Goal: Check status: Check status

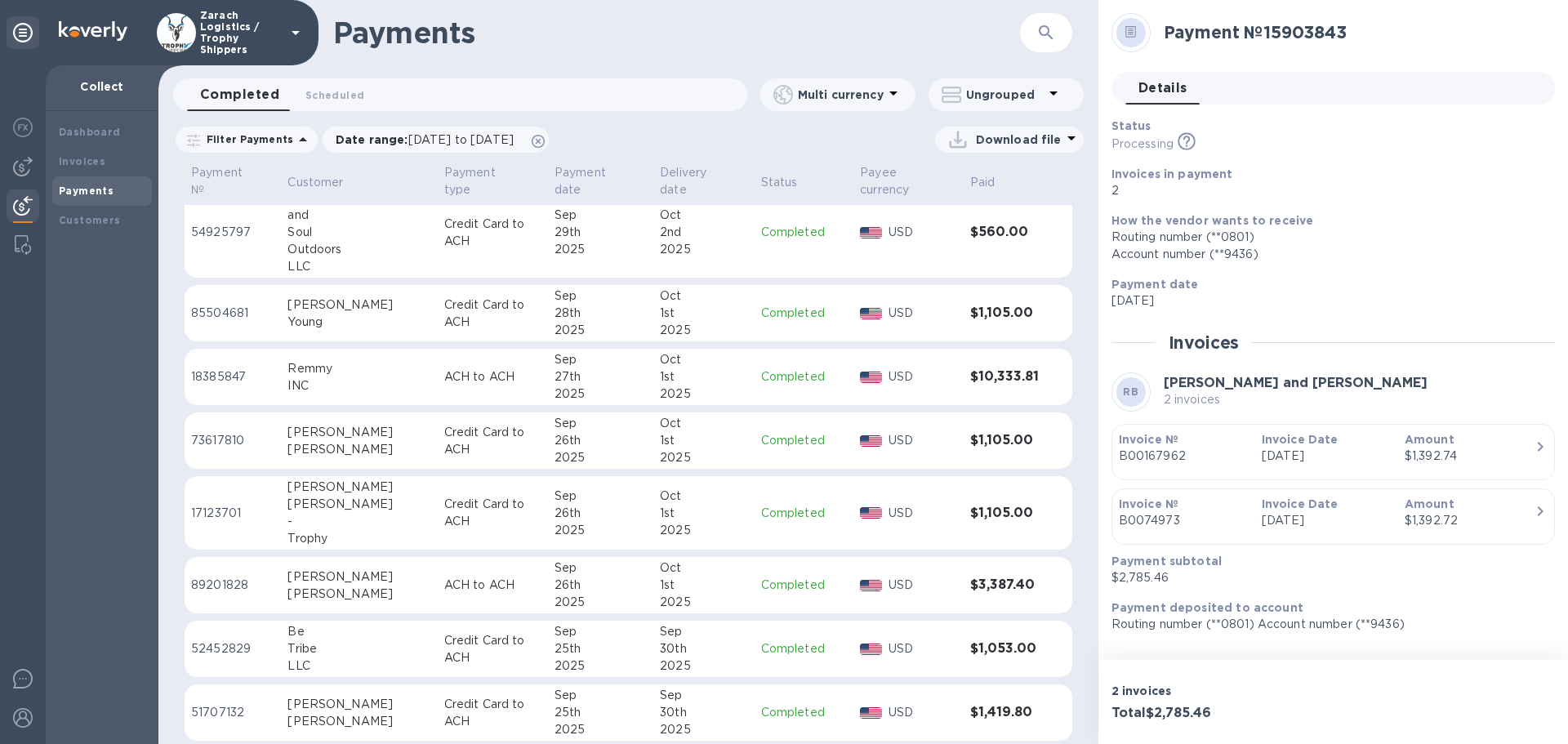
scroll to position [1307, 0]
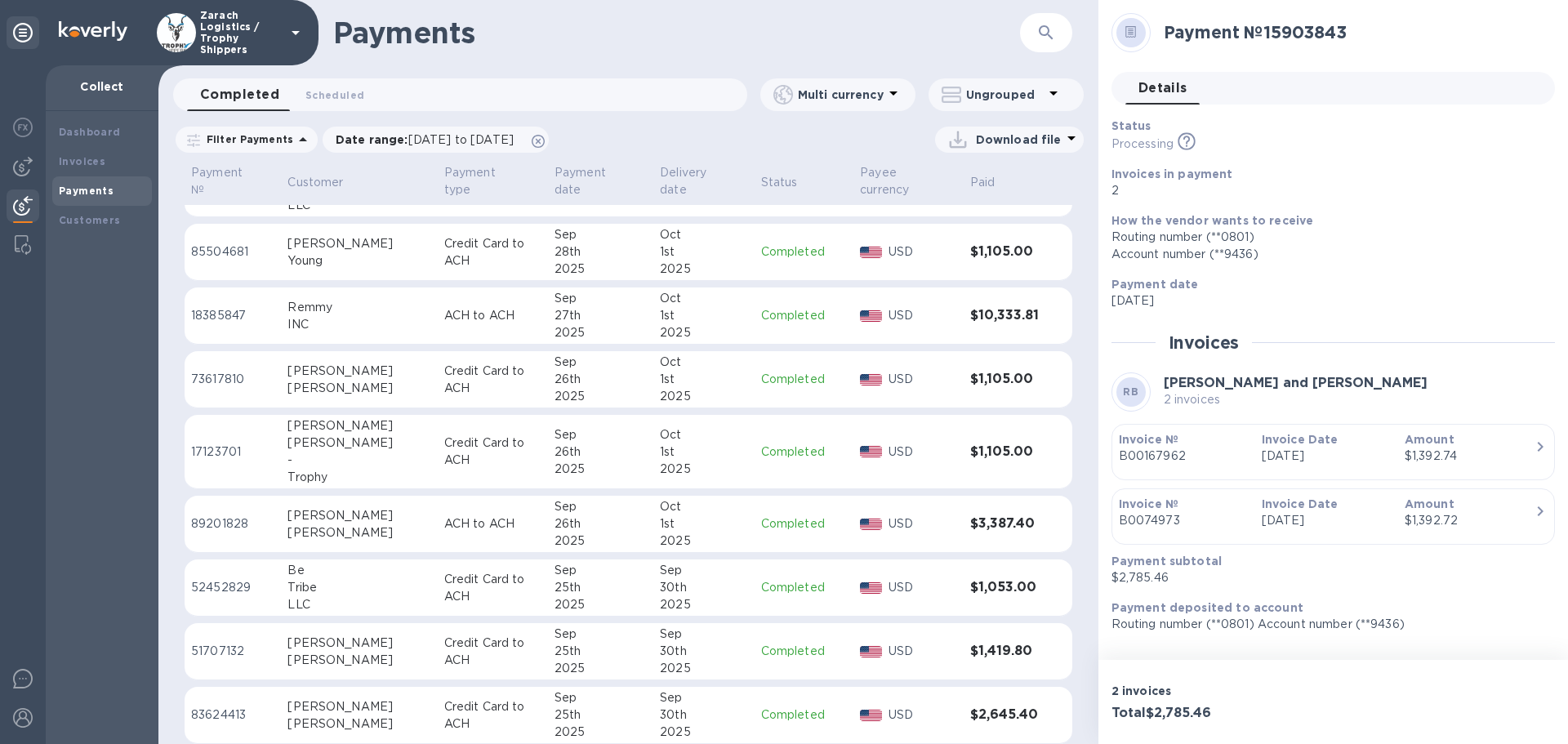
click at [218, 515] on p "89201828" at bounding box center [233, 524] width 83 height 17
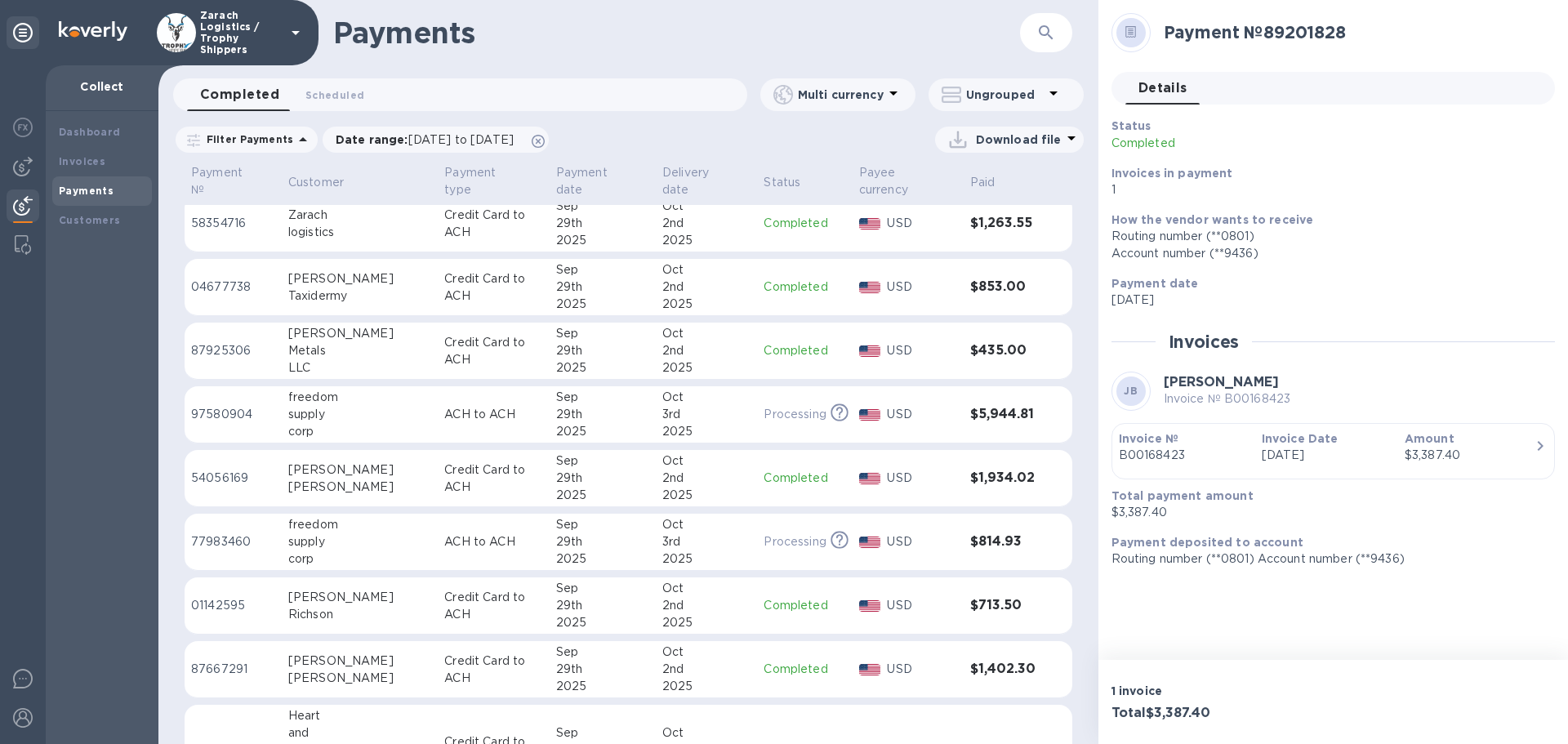
scroll to position [327, 0]
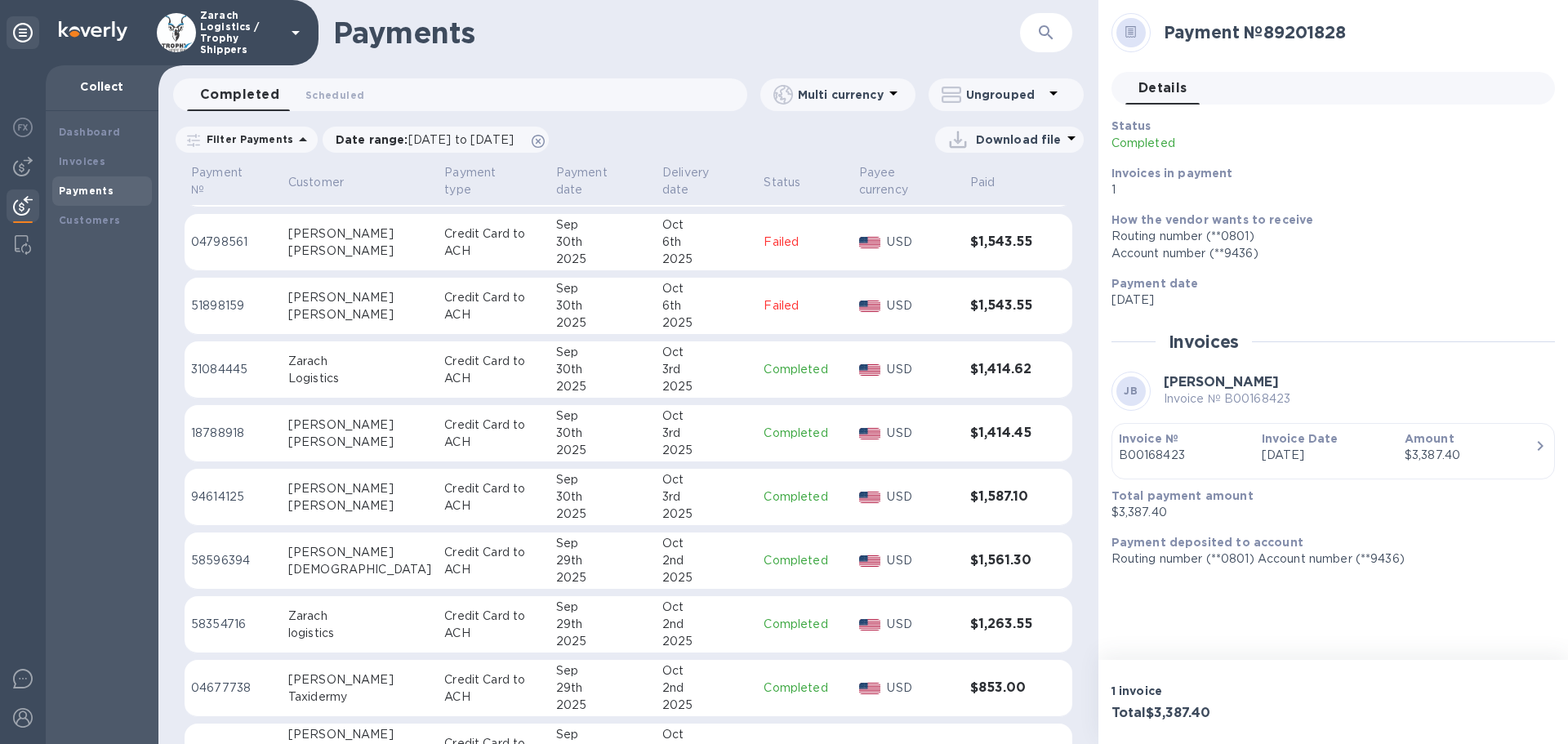
click at [201, 488] on p "94614125" at bounding box center [233, 497] width 84 height 17
click at [237, 425] on p "18788918" at bounding box center [233, 433] width 84 height 17
click at [221, 361] on p "31084445" at bounding box center [233, 369] width 84 height 17
click at [209, 425] on p "18788918" at bounding box center [233, 433] width 84 height 17
